Goal: Transaction & Acquisition: Purchase product/service

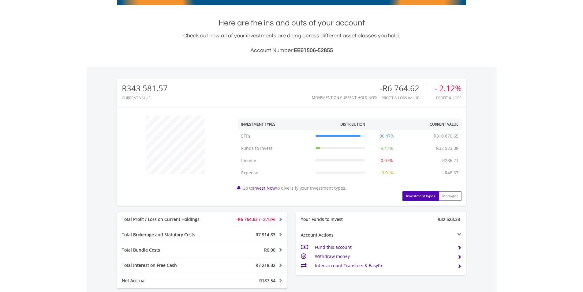
scroll to position [153, 0]
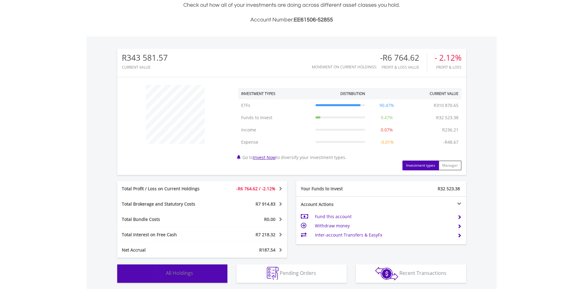
click at [181, 272] on span "All Holdings" at bounding box center [179, 273] width 27 height 7
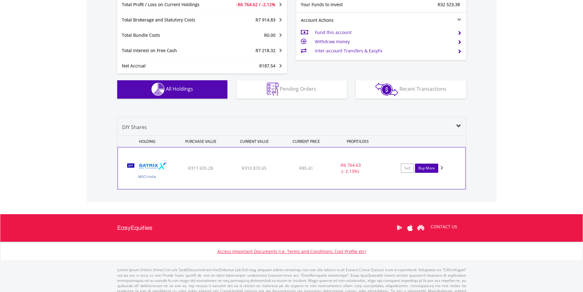
click at [421, 169] on link "Buy More" at bounding box center [426, 168] width 23 height 9
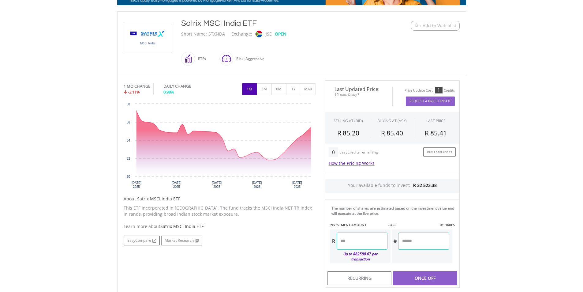
scroll to position [153, 0]
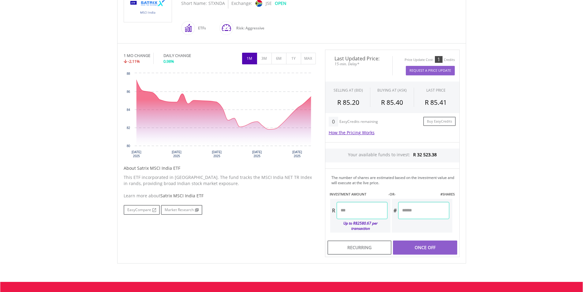
click at [375, 208] on input "number" at bounding box center [362, 210] width 51 height 17
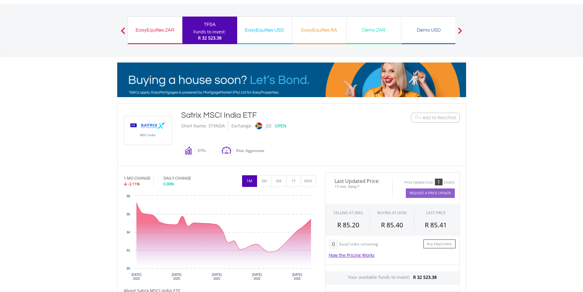
scroll to position [214, 0]
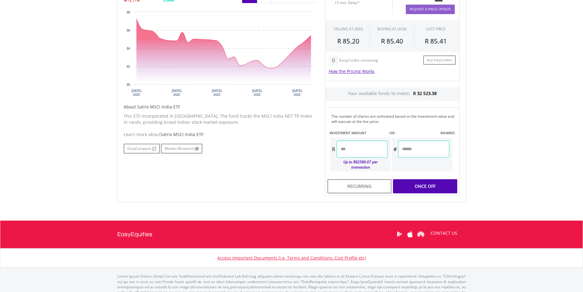
click at [430, 181] on div "Last Updated Price: 15-min. Delay* Price Update Cost: 1 Credits Request A Price…" at bounding box center [393, 92] width 144 height 208
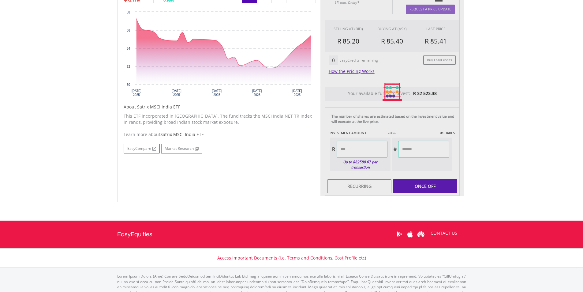
type input "********"
type input "*******"
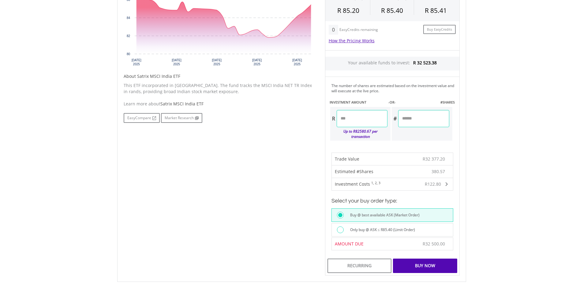
scroll to position [276, 0]
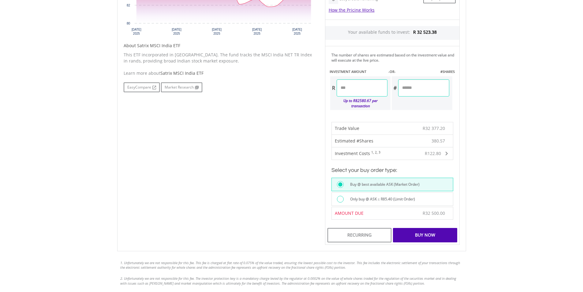
click at [367, 196] on label "Only buy @ ASK ≤ R85.40 (Limit Order)" at bounding box center [381, 199] width 69 height 7
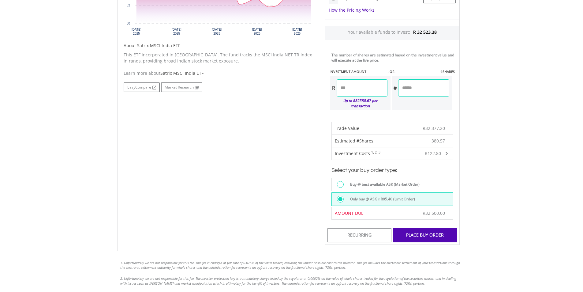
click at [419, 228] on div "Place Buy Order" at bounding box center [425, 235] width 64 height 14
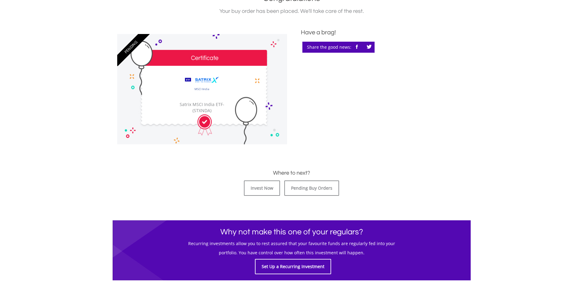
scroll to position [214, 0]
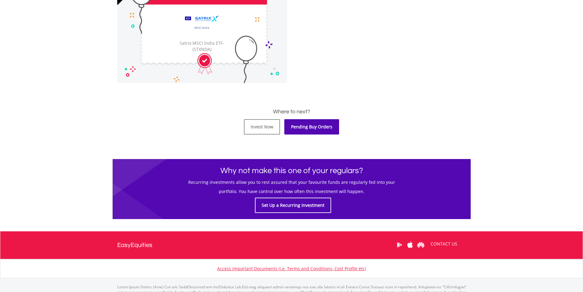
click at [314, 127] on link "Pending Buy Orders" at bounding box center [312, 126] width 55 height 15
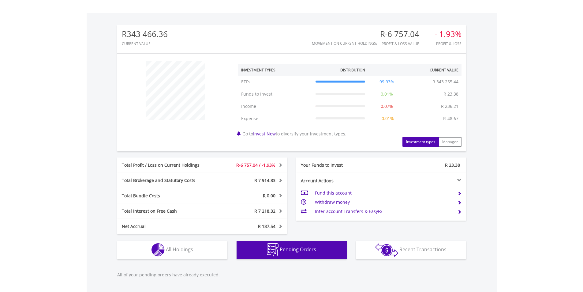
scroll to position [269, 0]
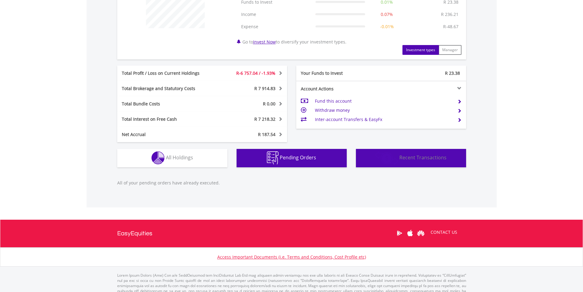
click at [414, 156] on span "Recent Transactions" at bounding box center [423, 157] width 47 height 7
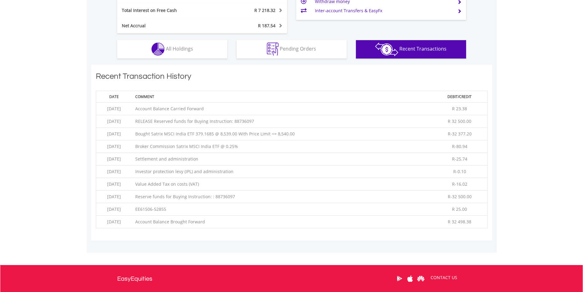
scroll to position [255, 0]
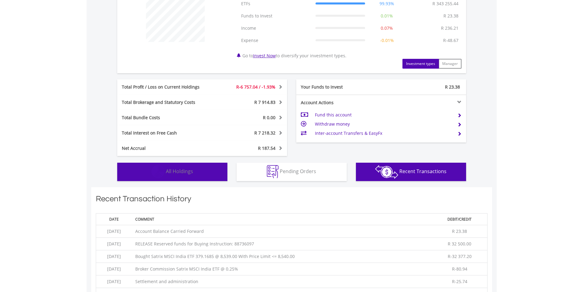
drag, startPoint x: 192, startPoint y: 169, endPoint x: 230, endPoint y: 177, distance: 38.7
click at [192, 169] on span "All Holdings" at bounding box center [179, 171] width 27 height 7
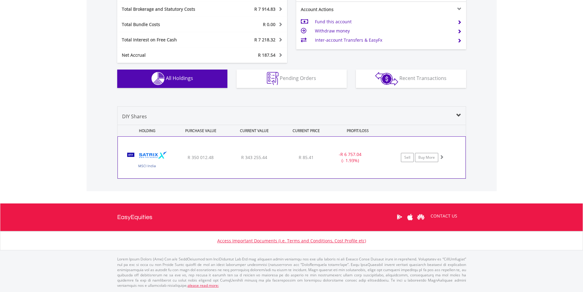
scroll to position [348, 0]
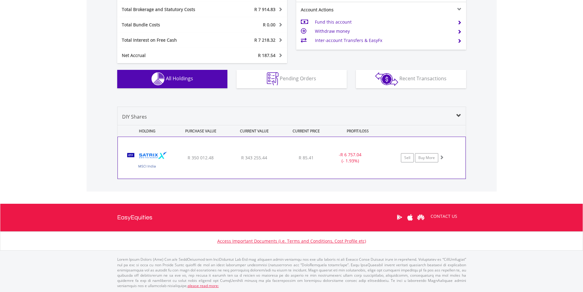
click at [221, 159] on div "R 350 012.48" at bounding box center [201, 158] width 52 height 6
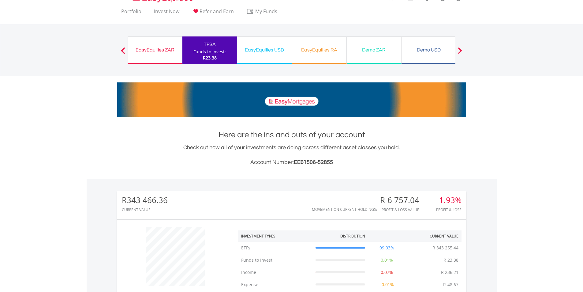
scroll to position [0, 0]
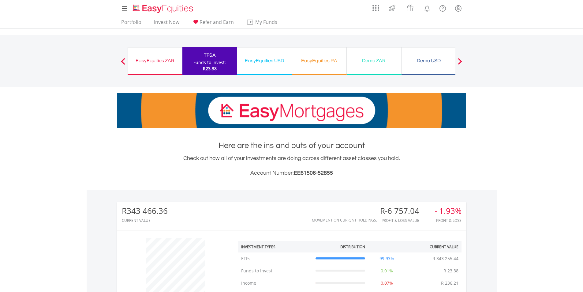
click at [206, 57] on div "TFSA" at bounding box center [209, 55] width 47 height 9
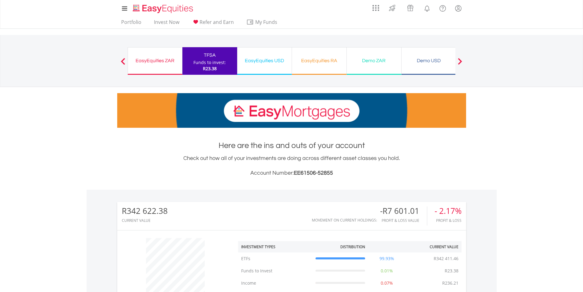
scroll to position [184, 0]
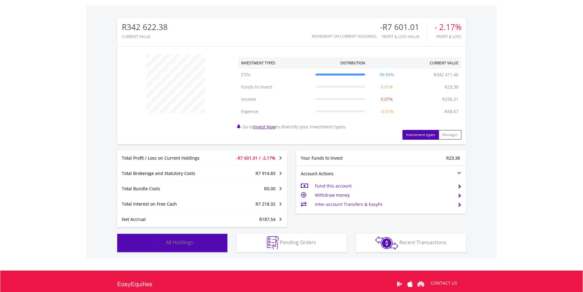
click at [178, 241] on span "All Holdings" at bounding box center [179, 242] width 27 height 7
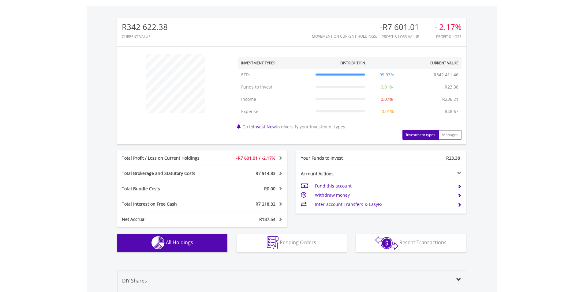
scroll to position [337, 0]
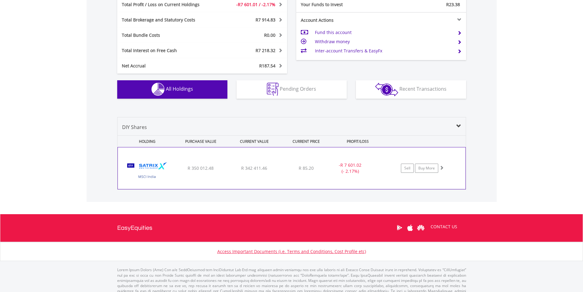
click at [204, 169] on span "R 350 012.48" at bounding box center [201, 168] width 26 height 6
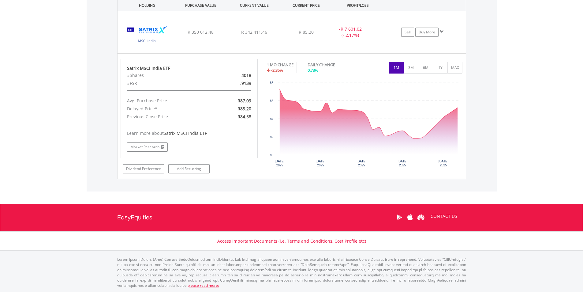
scroll to position [259, 0]
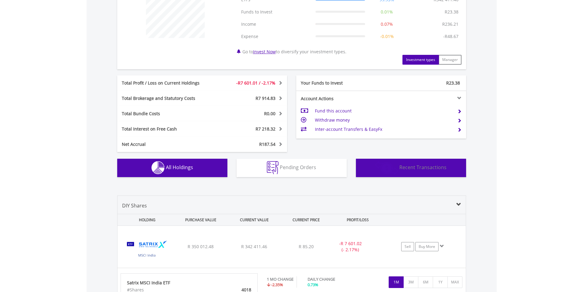
click at [414, 167] on span "Recent Transactions" at bounding box center [423, 167] width 47 height 7
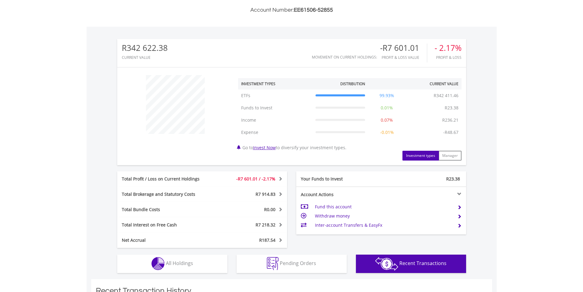
scroll to position [0, 0]
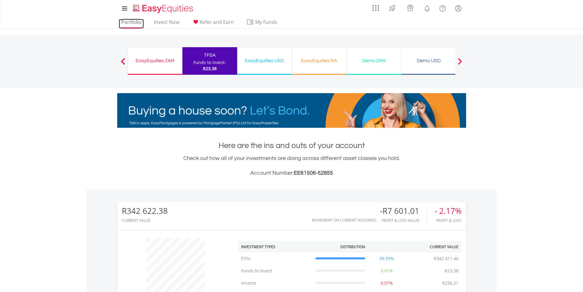
drag, startPoint x: 138, startPoint y: 23, endPoint x: 140, endPoint y: 29, distance: 6.5
click at [138, 23] on link "Portfolio" at bounding box center [131, 23] width 25 height 9
